Goal: Task Accomplishment & Management: Manage account settings

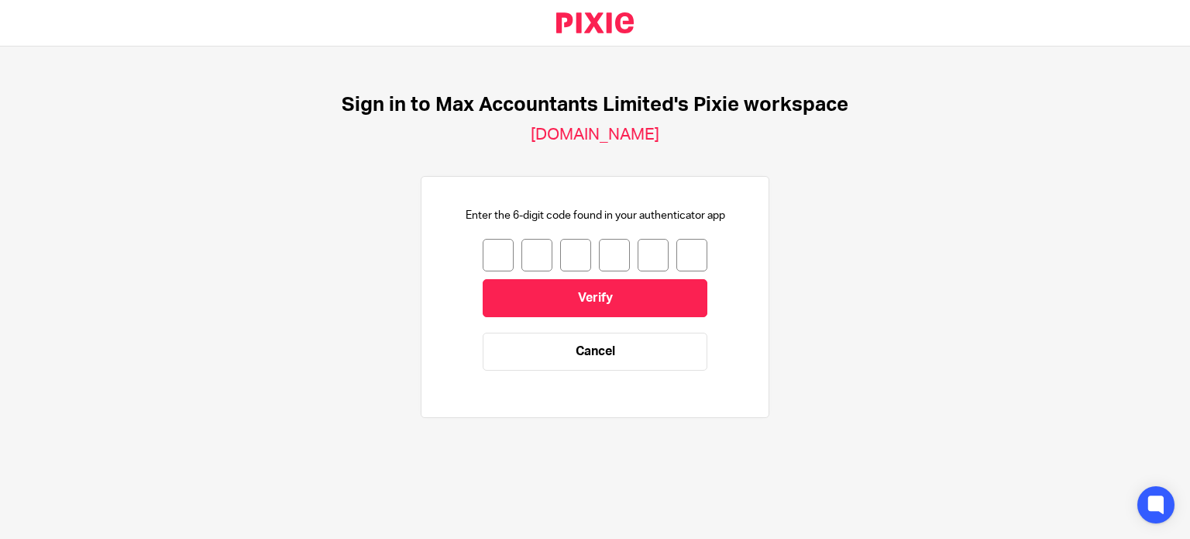
click at [492, 257] on input "number" at bounding box center [498, 255] width 31 height 33
click at [483, 257] on input "number" at bounding box center [498, 255] width 31 height 33
type input "3"
type input "2"
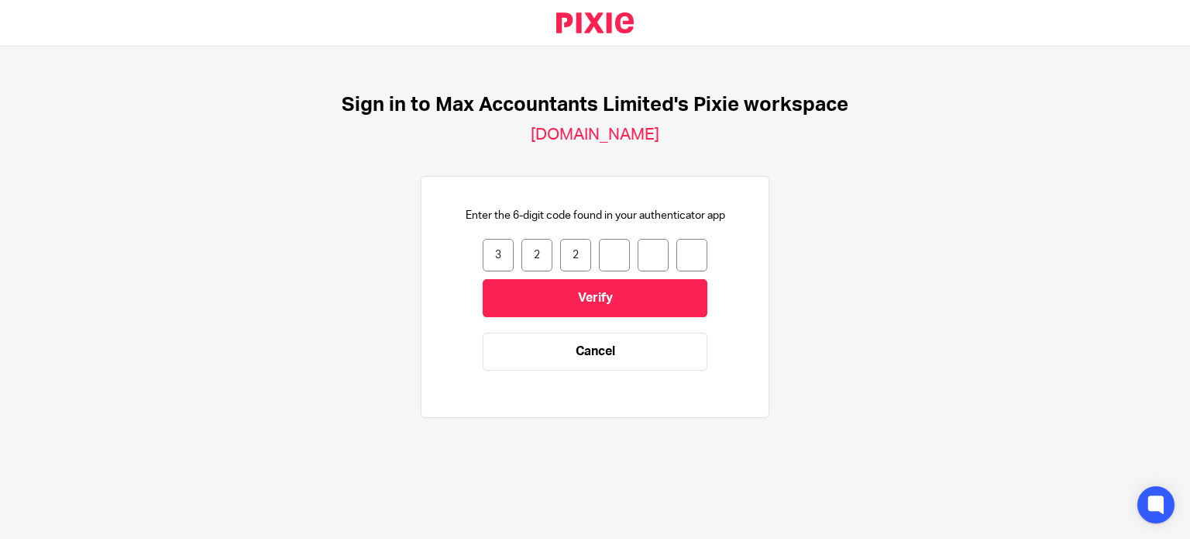
type input "8"
type input "2"
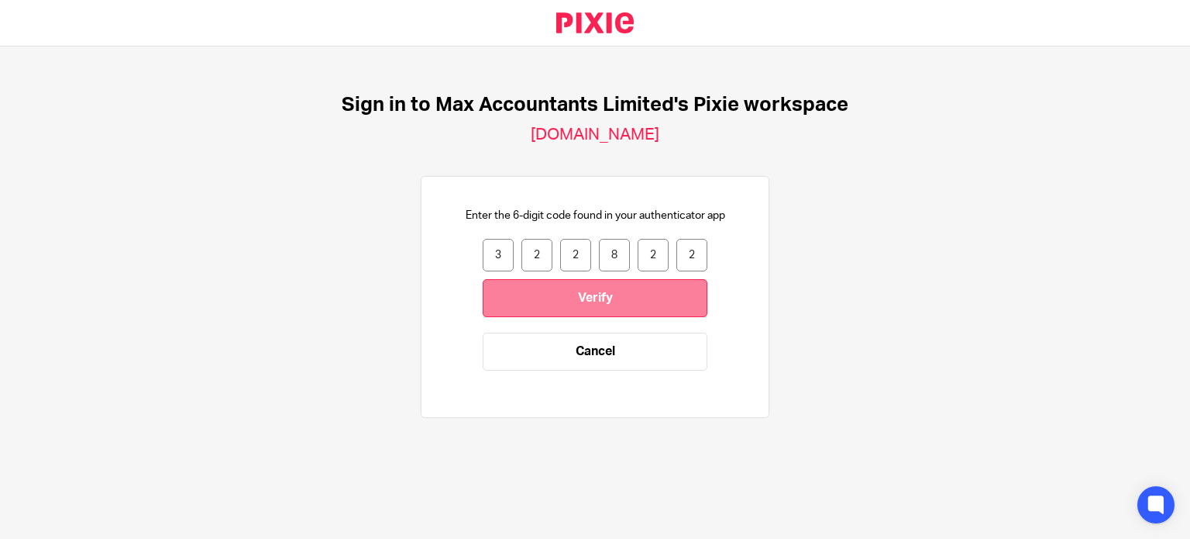
click at [533, 303] on input "Verify" at bounding box center [595, 298] width 225 height 38
